Goal: Information Seeking & Learning: Learn about a topic

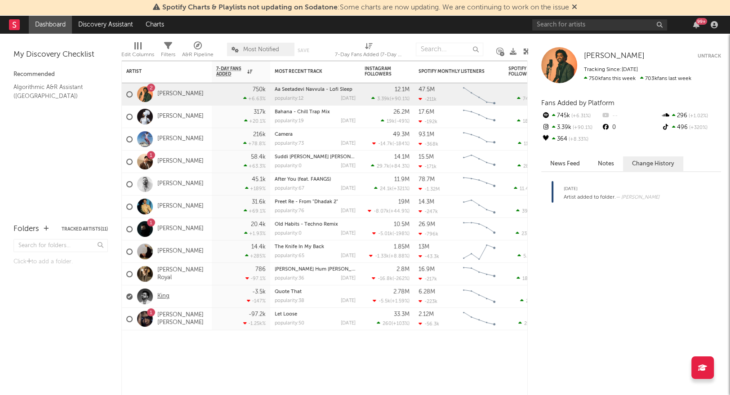
click at [159, 297] on link "King" at bounding box center [163, 297] width 12 height 8
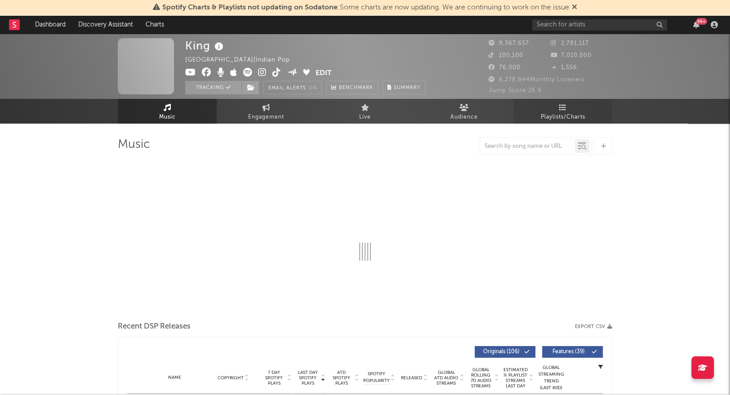
select select "6m"
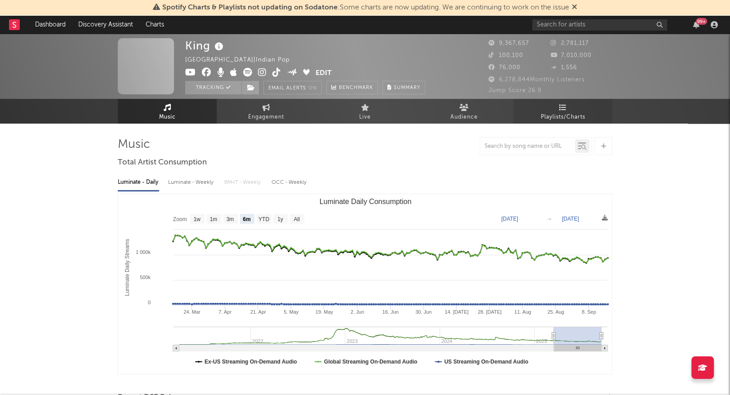
click at [573, 112] on span "Playlists/Charts" at bounding box center [563, 117] width 45 height 11
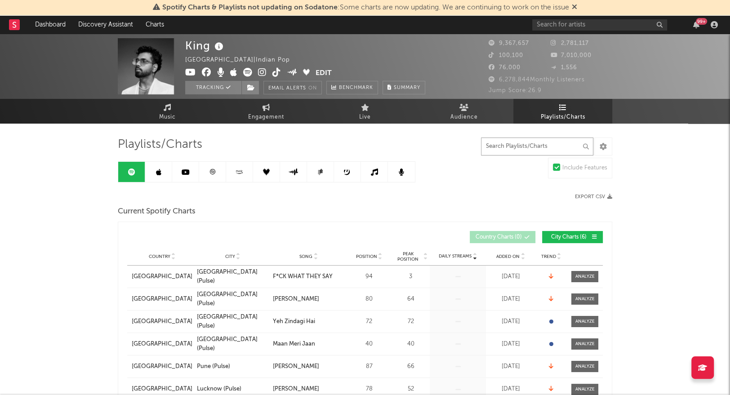
click at [497, 147] on input "text" at bounding box center [537, 147] width 112 height 18
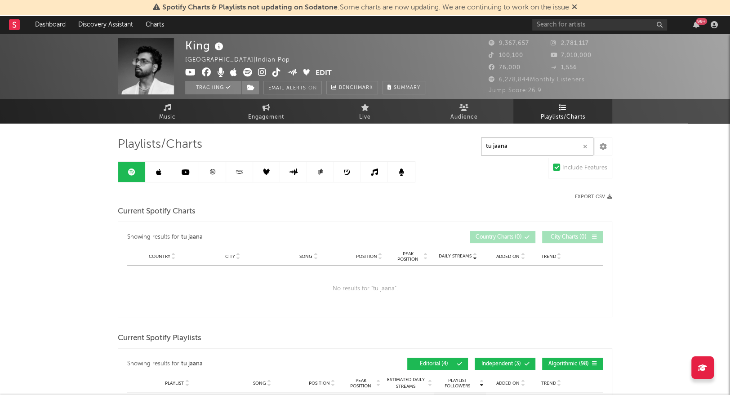
drag, startPoint x: 504, startPoint y: 148, endPoint x: 429, endPoint y: 148, distance: 75.1
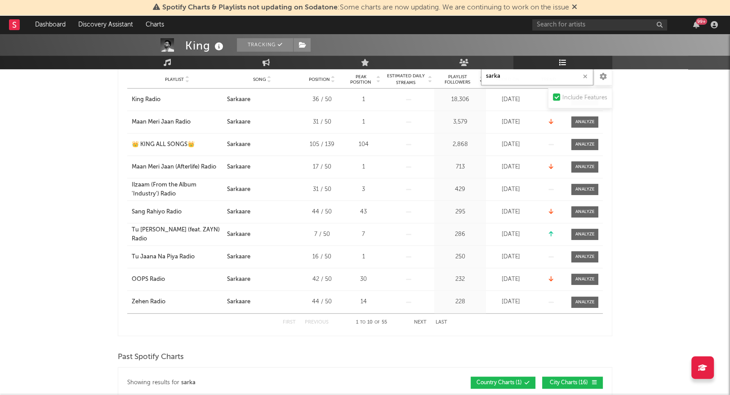
scroll to position [574, 0]
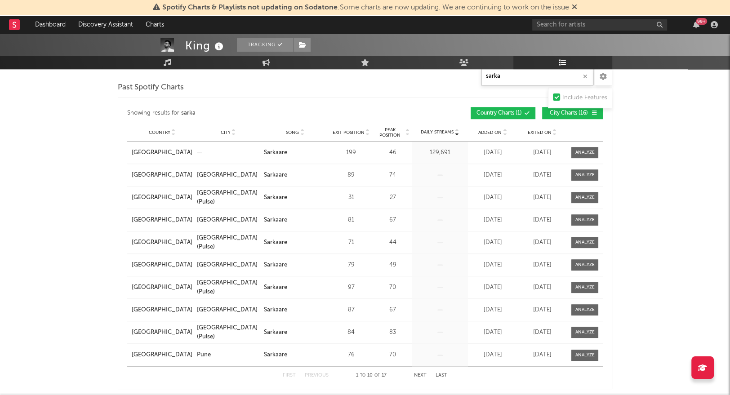
drag, startPoint x: 515, startPoint y: 78, endPoint x: 427, endPoint y: 71, distance: 88.4
click at [427, 71] on div "Playlists/Charts sarka Include Features Export CSV Current Spotify Charts Showi…" at bounding box center [365, 197] width 494 height 1268
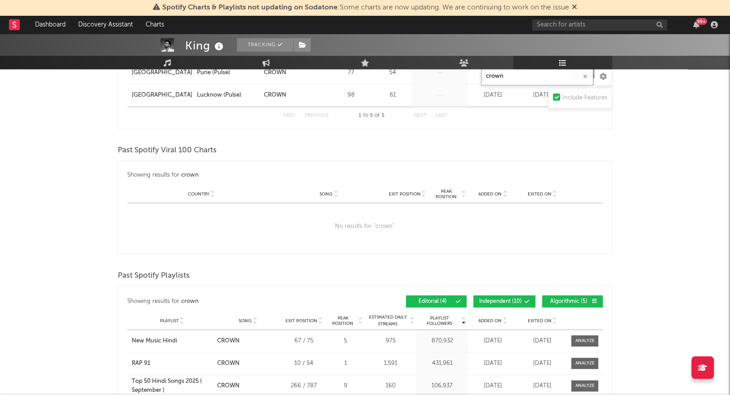
scroll to position [673, 0]
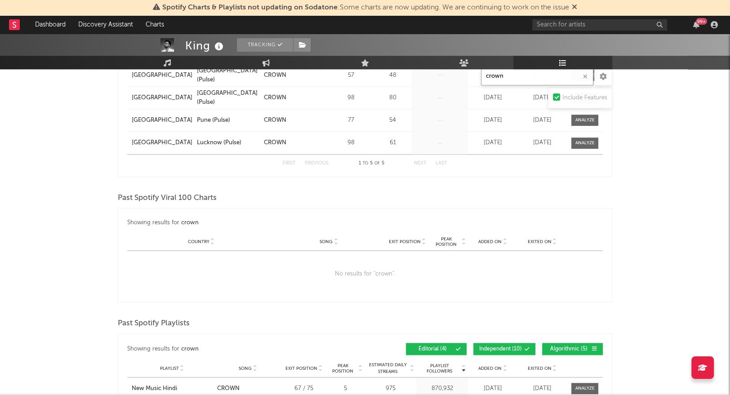
type input "crown"
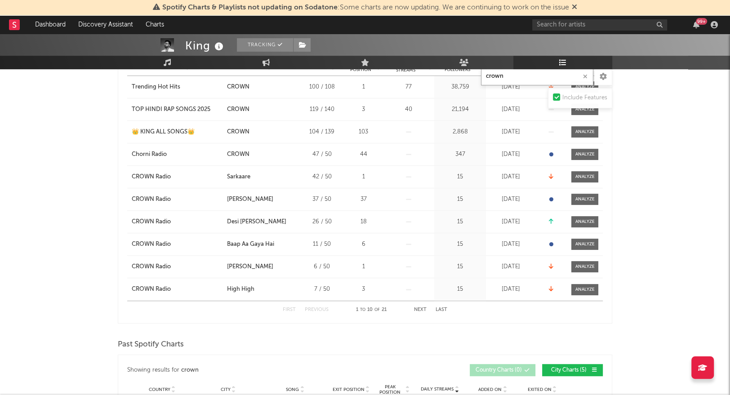
scroll to position [0, 0]
